Goal: Task Accomplishment & Management: Manage account settings

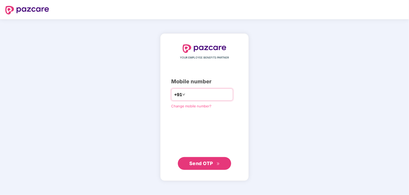
type input "**********"
click at [196, 160] on span "Send OTP" at bounding box center [201, 163] width 24 height 6
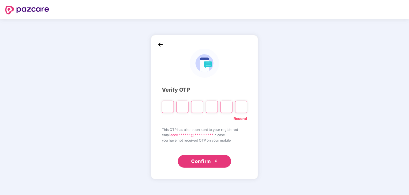
type input "*"
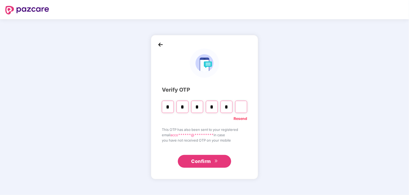
type input "*"
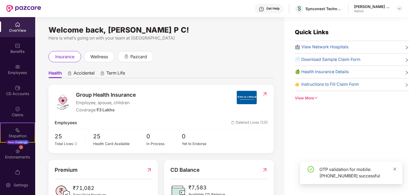
click at [395, 168] on icon "close" at bounding box center [395, 168] width 3 height 3
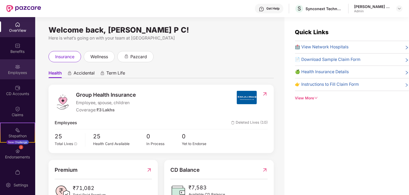
click at [15, 69] on img at bounding box center [17, 66] width 5 height 5
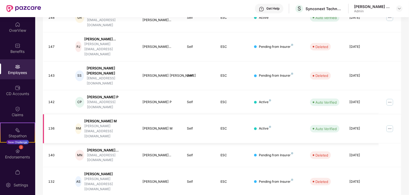
scroll to position [141, 0]
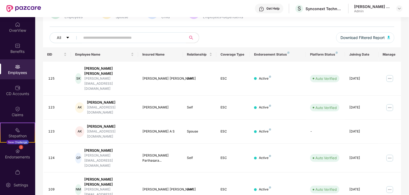
scroll to position [132, 0]
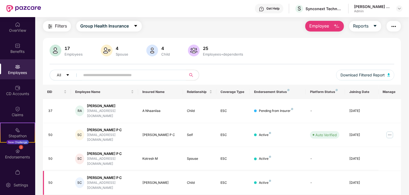
scroll to position [0, 0]
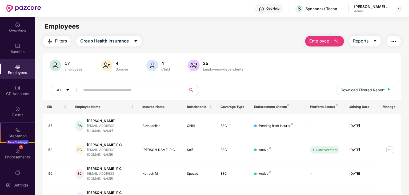
click at [125, 86] on input "text" at bounding box center [131, 90] width 96 height 8
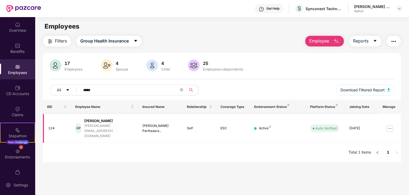
type input "*****"
click at [389, 125] on img at bounding box center [390, 128] width 9 height 9
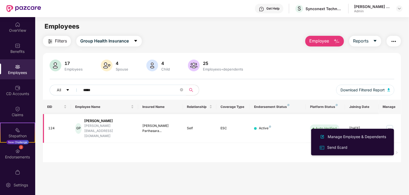
click at [123, 122] on div "Gouthami Parthasarathy" at bounding box center [109, 120] width 50 height 5
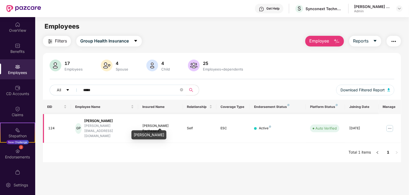
click at [166, 123] on div "Gouthami Parthasara..." at bounding box center [160, 128] width 36 height 10
click at [386, 124] on img at bounding box center [390, 128] width 9 height 9
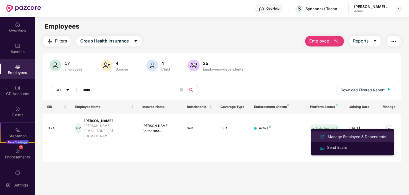
click at [342, 133] on div "Manage Employee & Dependents" at bounding box center [352, 136] width 69 height 6
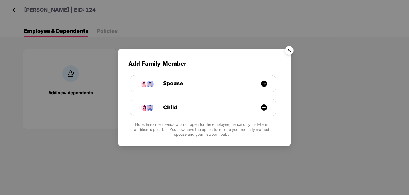
click at [290, 51] on img "Close" at bounding box center [289, 51] width 15 height 15
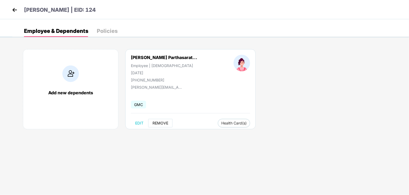
click at [158, 124] on span "REMOVE" at bounding box center [160, 123] width 16 height 4
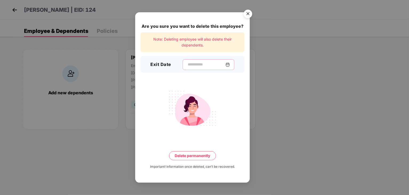
click at [201, 64] on input at bounding box center [206, 65] width 38 height 6
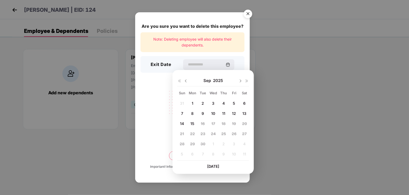
click at [185, 79] on img at bounding box center [186, 81] width 4 height 4
click at [234, 143] on span "29" at bounding box center [234, 143] width 5 height 5
type input "**********"
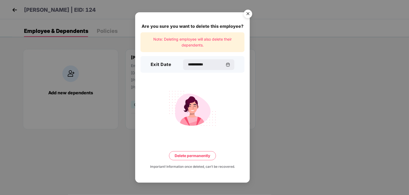
click at [195, 154] on button "Delete permanently" at bounding box center [192, 155] width 47 height 9
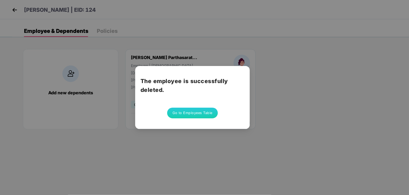
click at [190, 113] on button "Go to Employees Table" at bounding box center [192, 112] width 51 height 11
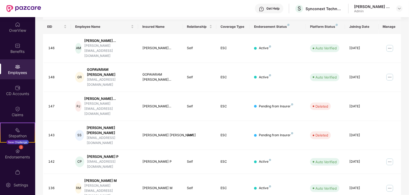
scroll to position [141, 0]
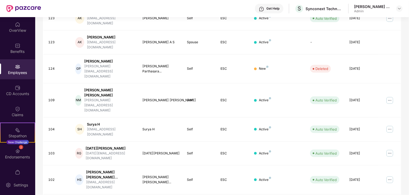
scroll to position [132, 0]
